Goal: Task Accomplishment & Management: Use online tool/utility

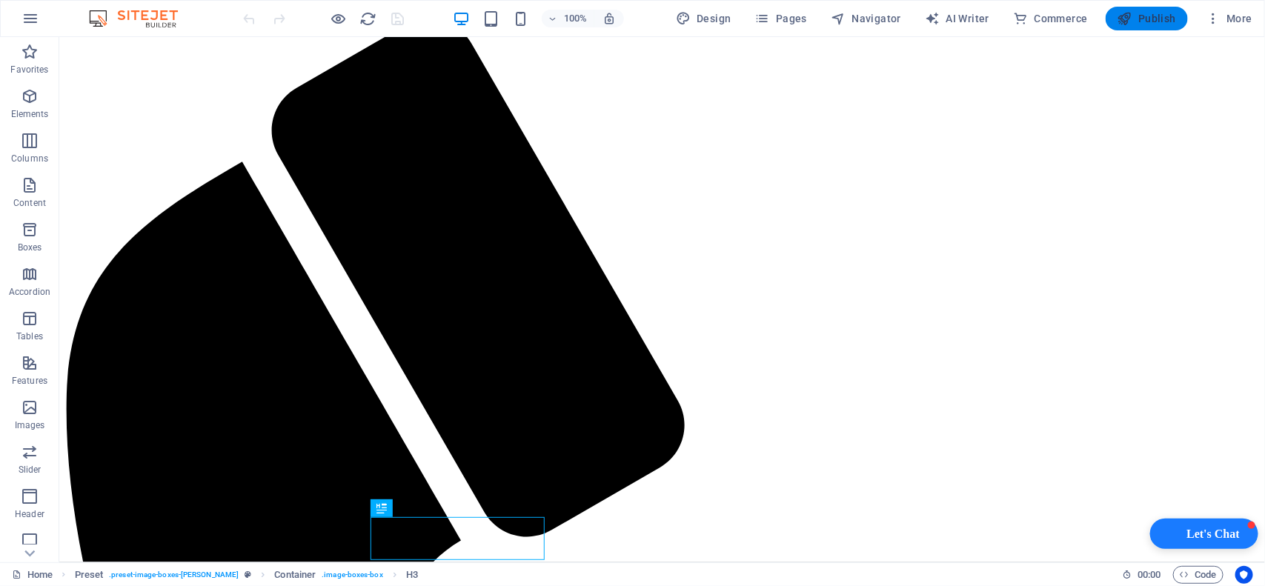
click at [1177, 19] on button "Publish" at bounding box center [1146, 19] width 82 height 24
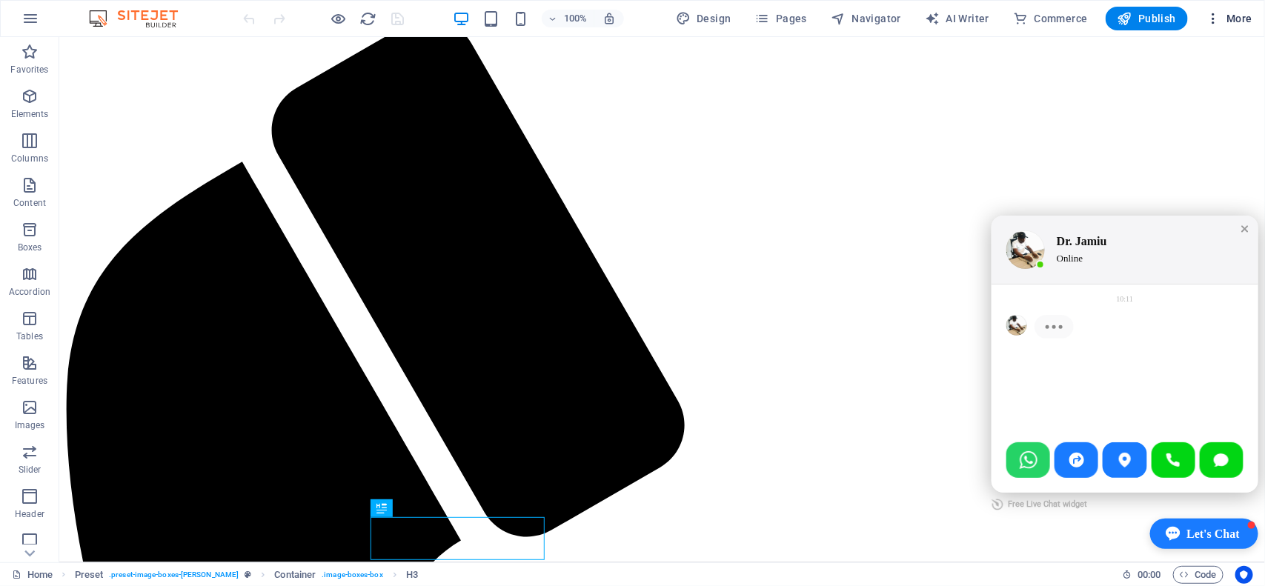
click at [1242, 16] on span "More" at bounding box center [1228, 18] width 47 height 15
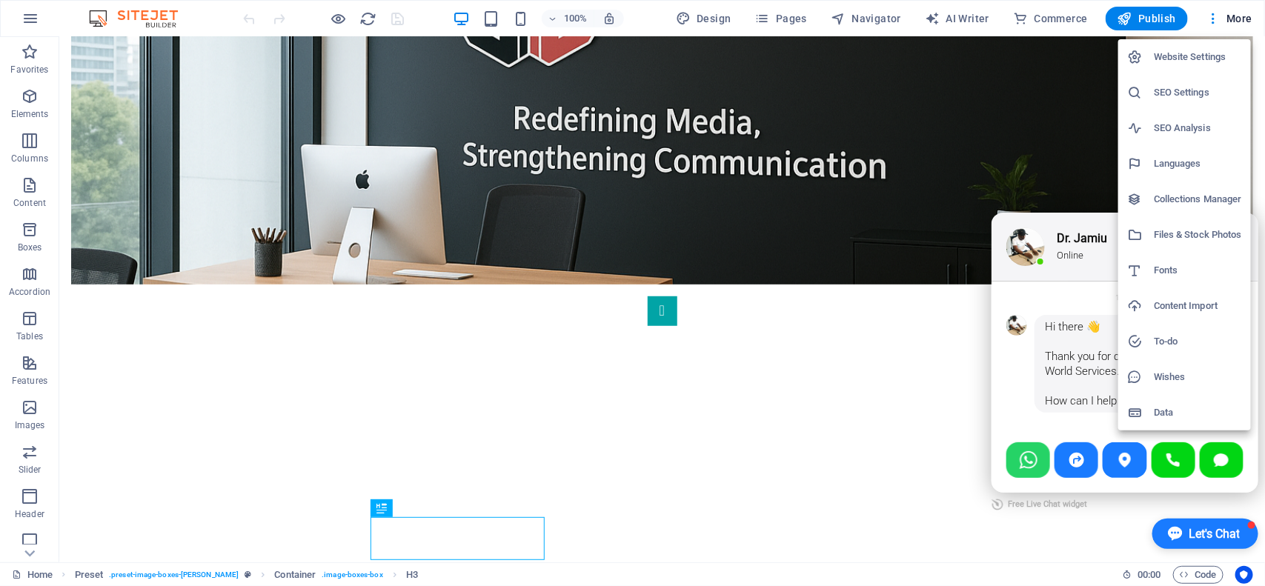
click at [28, 27] on div at bounding box center [632, 293] width 1265 height 586
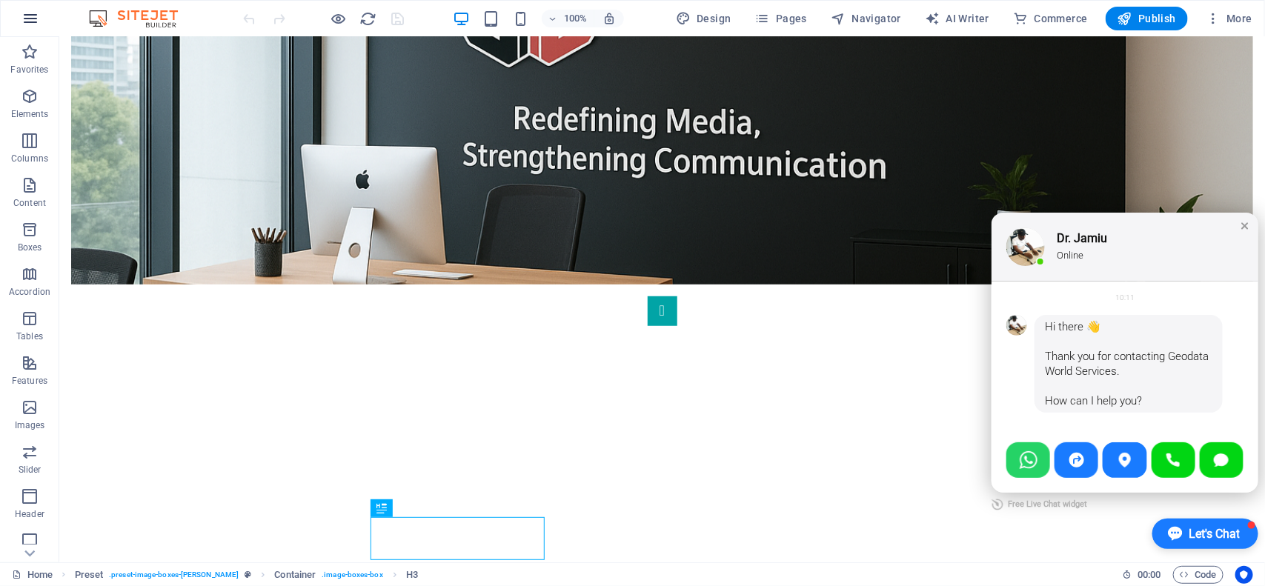
click at [28, 24] on icon "button" at bounding box center [30, 19] width 18 height 18
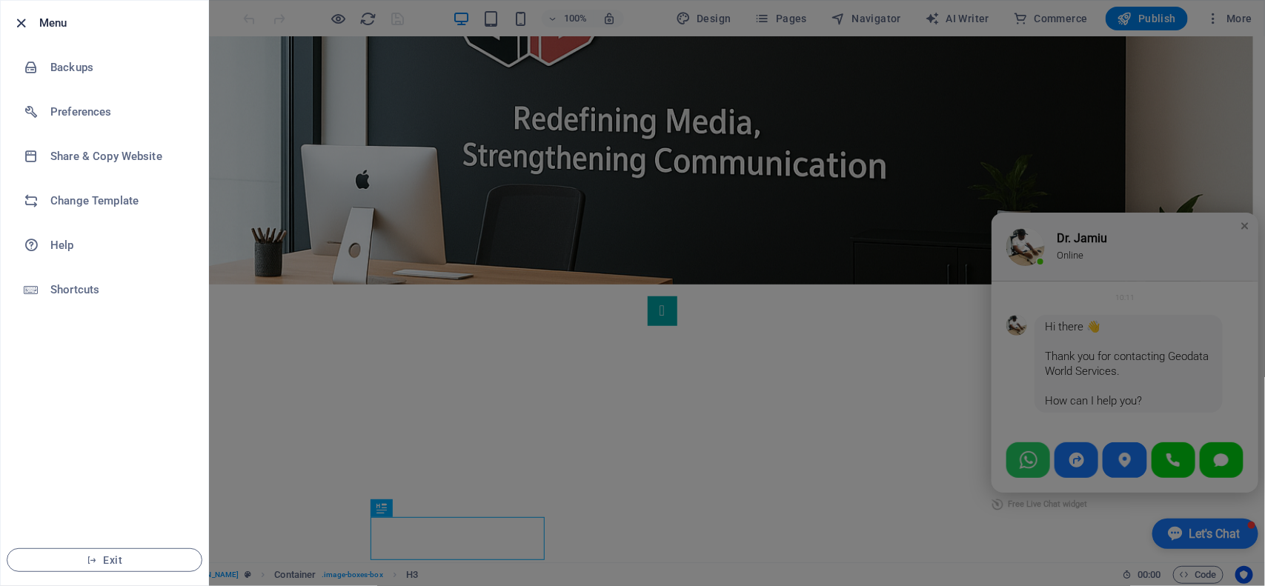
click at [24, 22] on icon "button" at bounding box center [21, 23] width 17 height 17
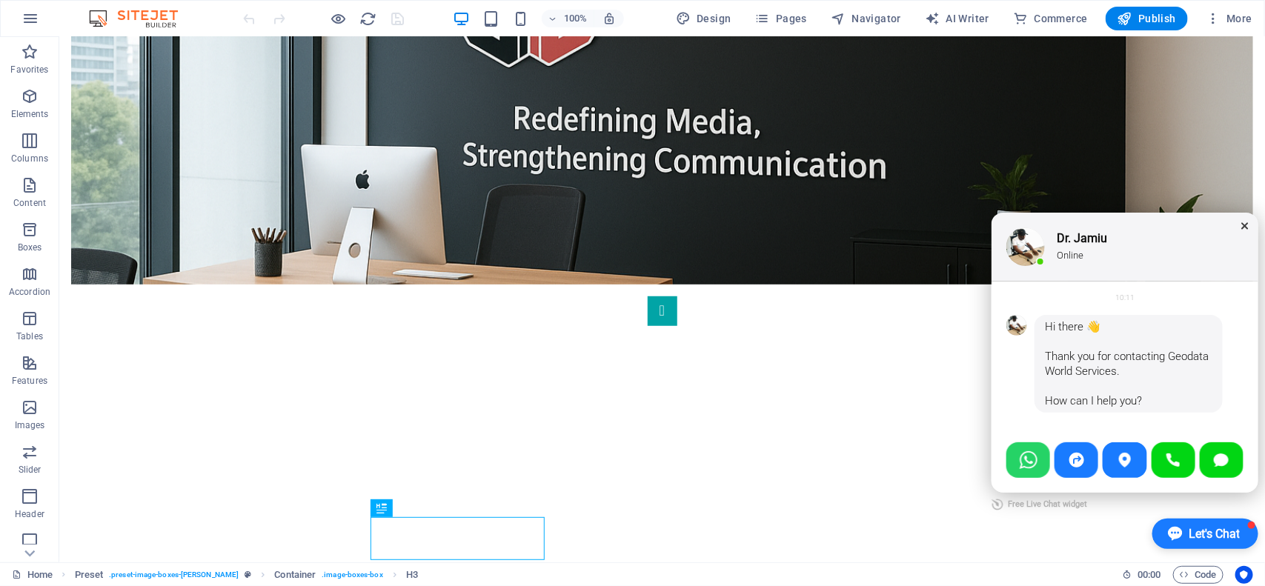
click at [1237, 222] on div "Close chat window" at bounding box center [1244, 225] width 15 height 15
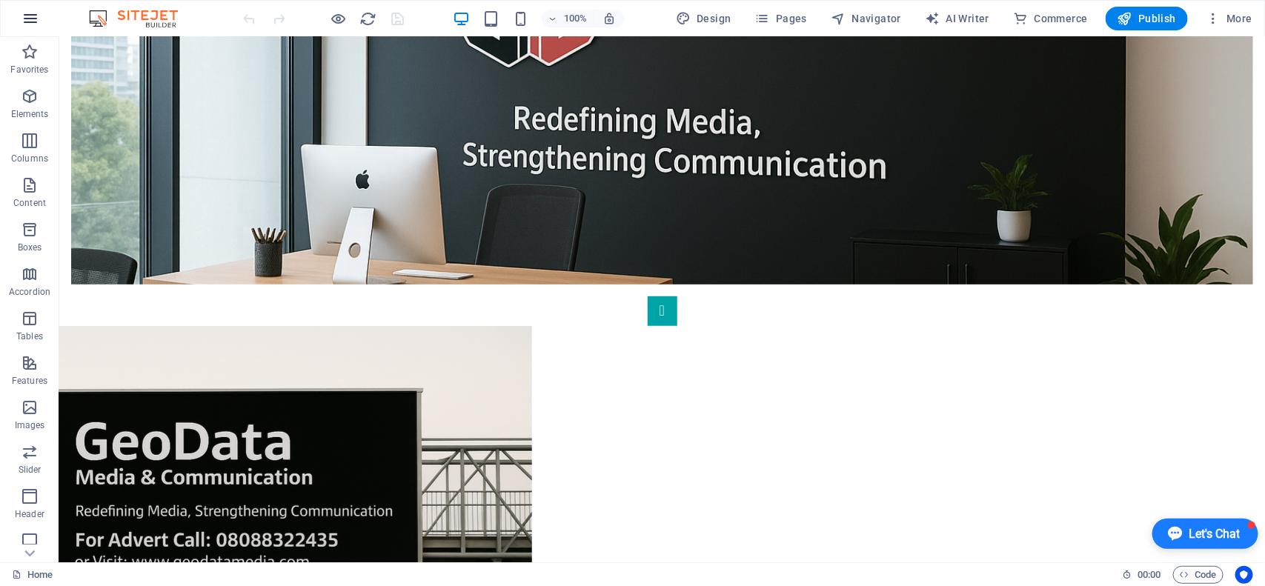
click at [27, 23] on icon "button" at bounding box center [30, 19] width 18 height 18
